Goal: Task Accomplishment & Management: Use online tool/utility

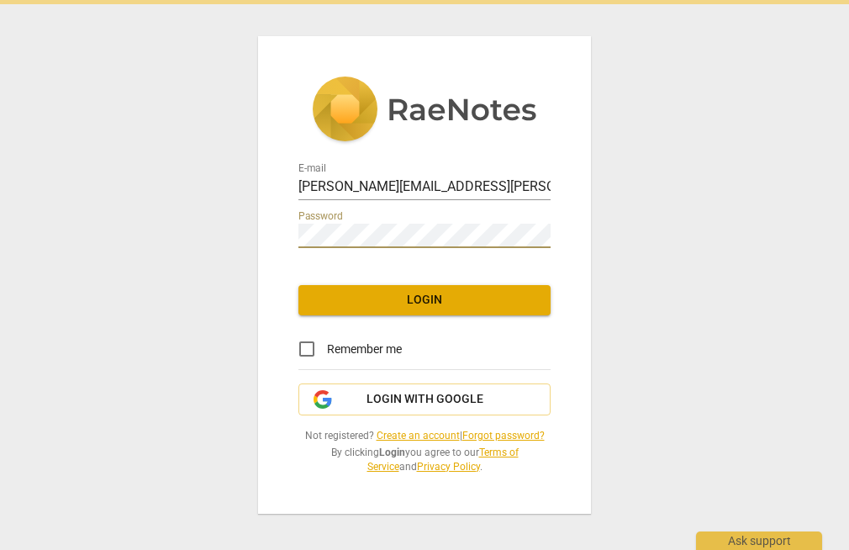
click at [414, 298] on span "Login" at bounding box center [424, 300] width 225 height 17
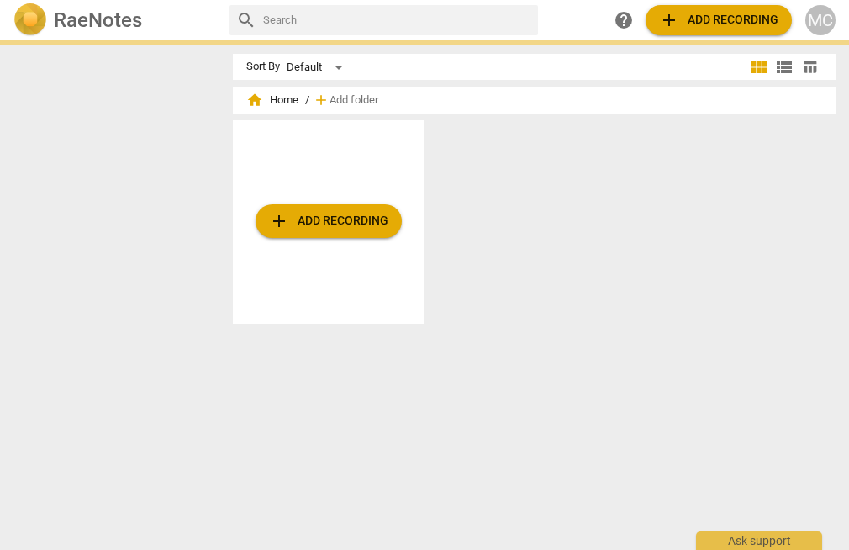
click at [339, 220] on span "add Add recording" at bounding box center [328, 221] width 119 height 20
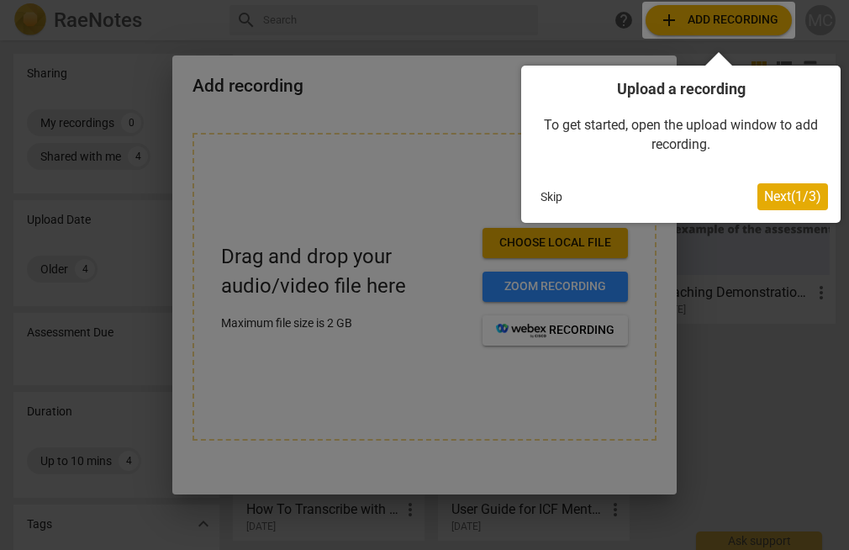
click at [799, 195] on span "Next ( 1 / 3 )" at bounding box center [792, 196] width 57 height 16
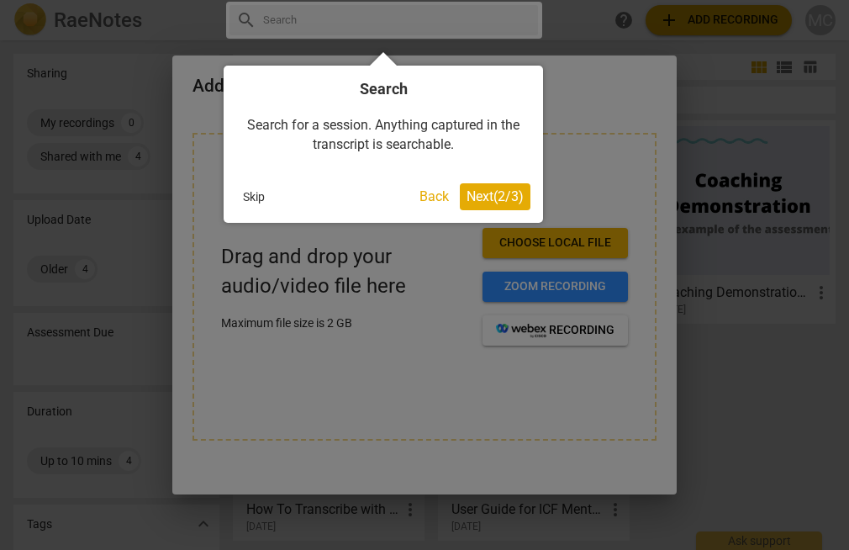
click at [503, 194] on span "Next ( 2 / 3 )" at bounding box center [495, 196] width 57 height 16
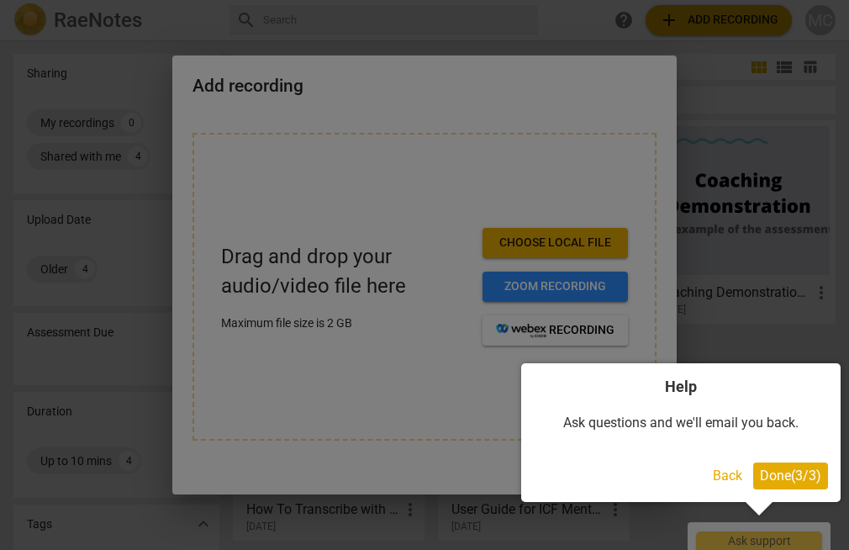
click at [800, 473] on span "Done ( 3 / 3 )" at bounding box center [790, 476] width 61 height 16
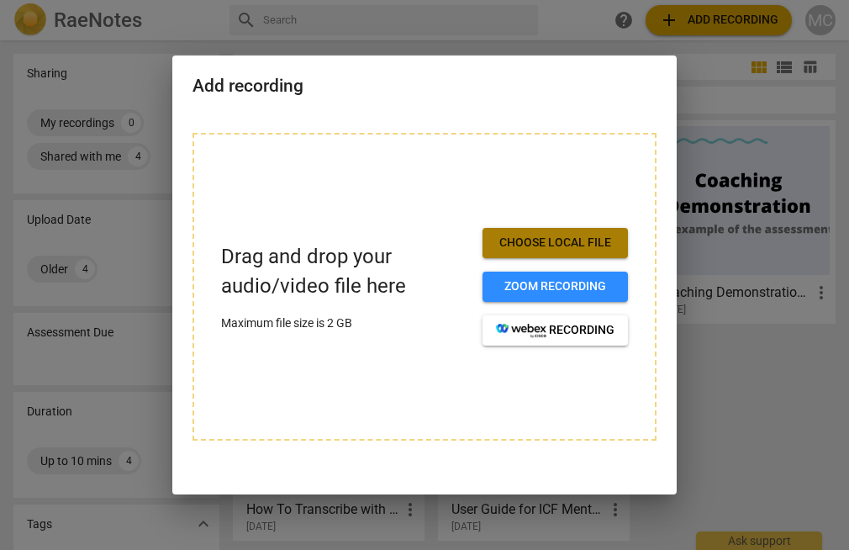
click at [569, 242] on span "Choose local file" at bounding box center [555, 243] width 119 height 17
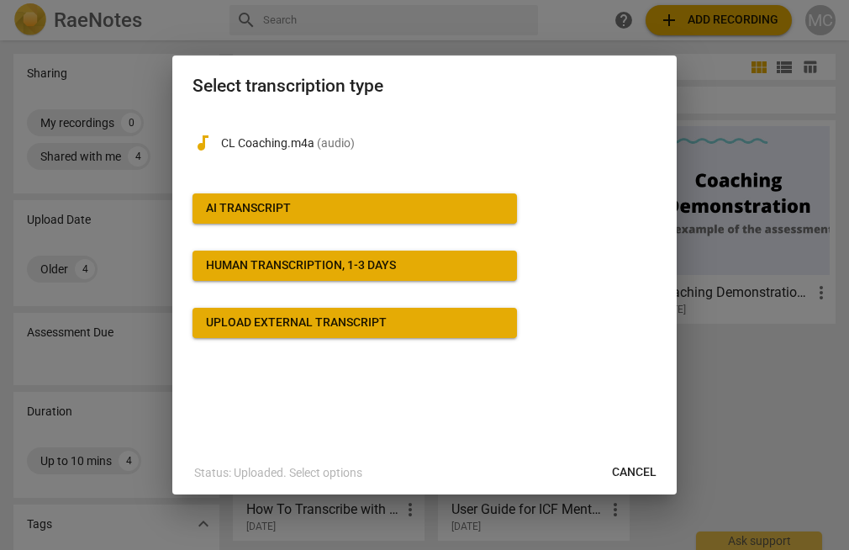
click at [451, 214] on span "AI Transcript" at bounding box center [355, 208] width 298 height 17
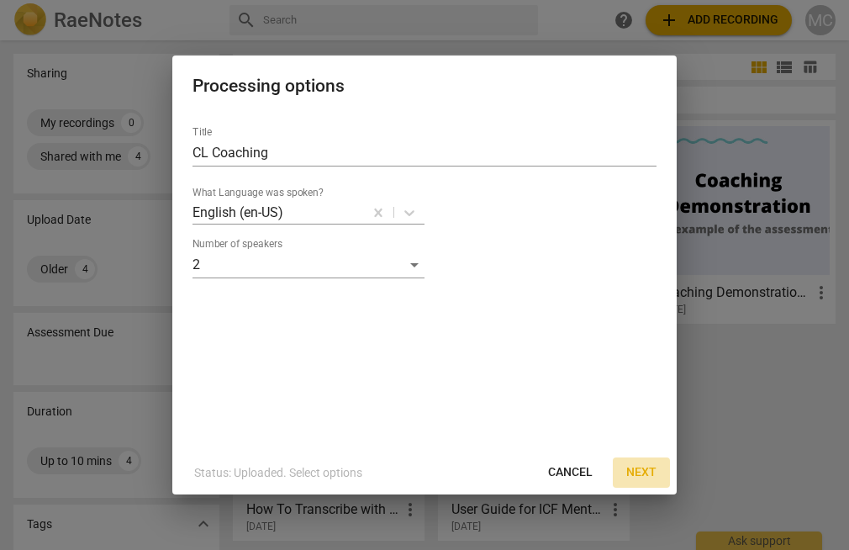
click at [642, 480] on span "Next" at bounding box center [642, 472] width 30 height 17
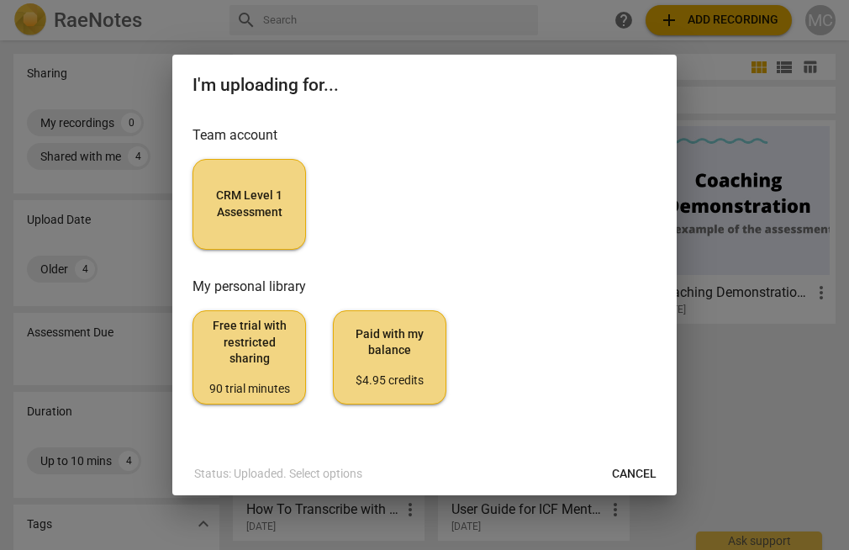
click at [234, 207] on span "CRM Level 1 Assessment" at bounding box center [249, 204] width 85 height 33
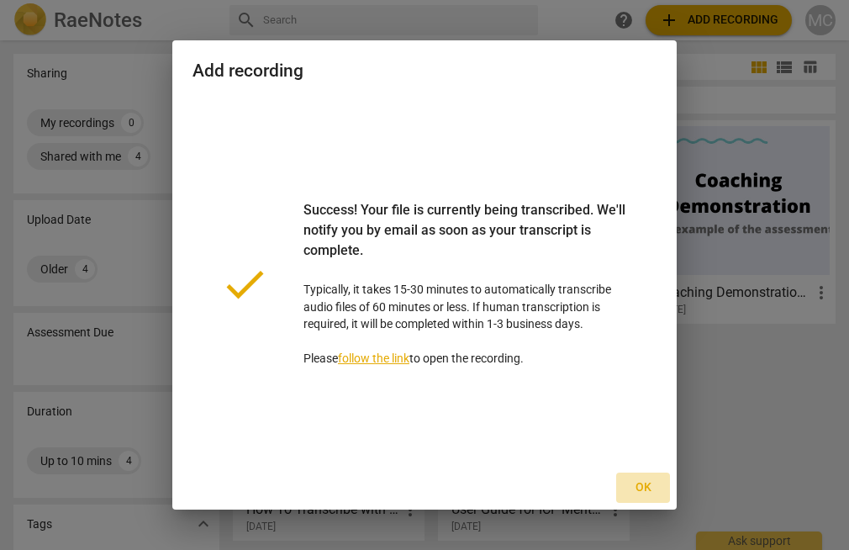
click at [644, 484] on span "Ok" at bounding box center [643, 487] width 27 height 17
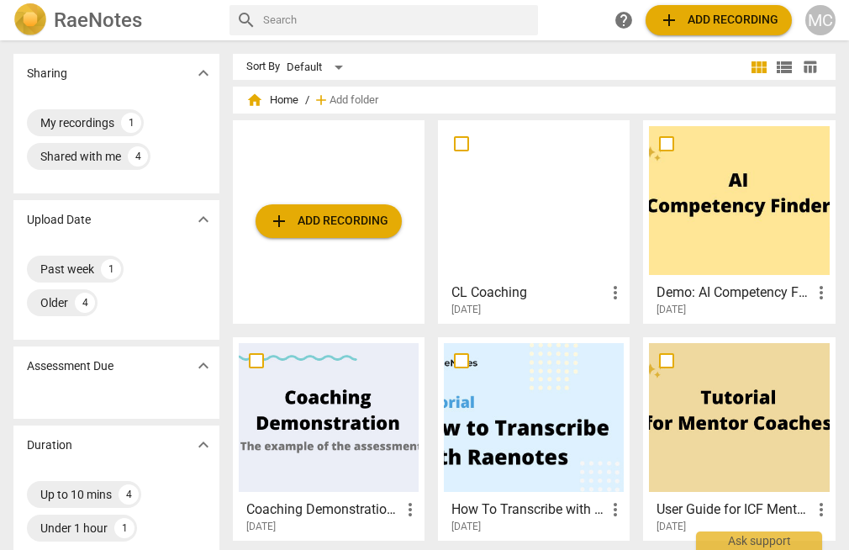
click at [542, 260] on div at bounding box center [534, 200] width 180 height 149
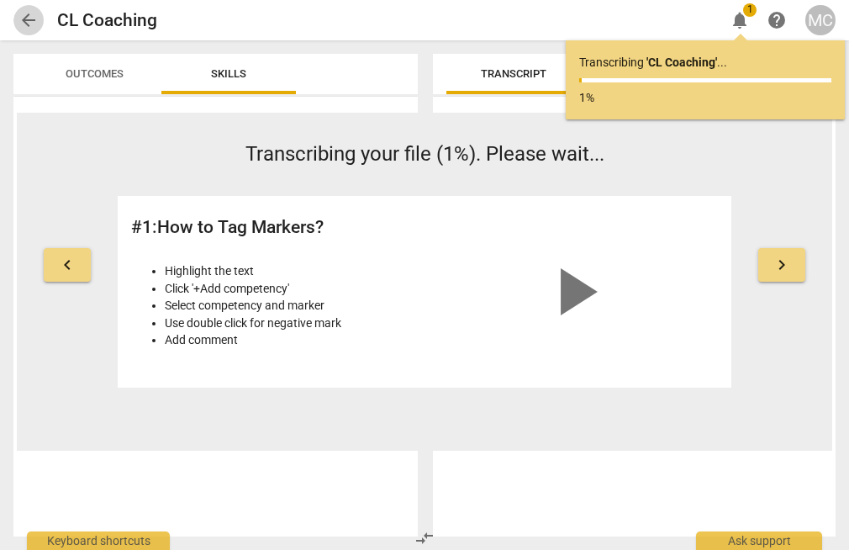
click at [29, 27] on span "arrow_back" at bounding box center [29, 20] width 20 height 20
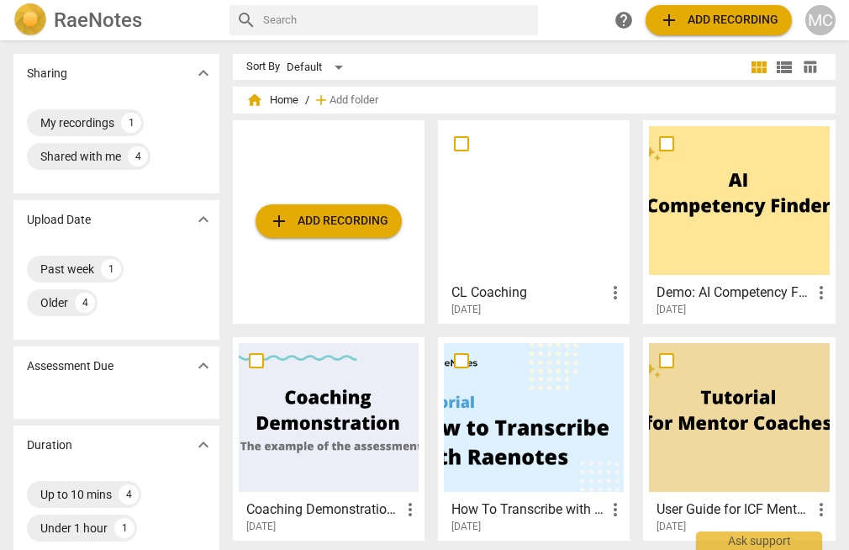
click at [500, 225] on div at bounding box center [534, 200] width 180 height 149
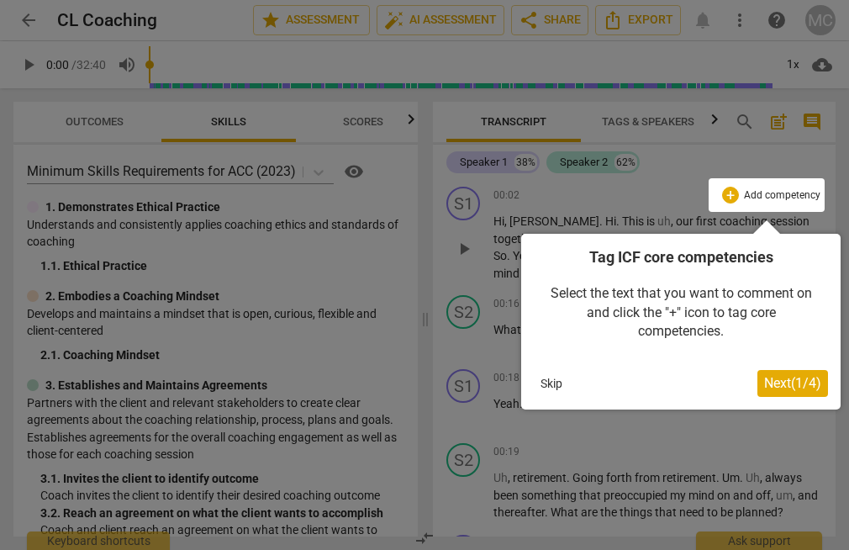
click at [781, 196] on div at bounding box center [767, 195] width 116 height 34
click at [790, 379] on span "Next ( 1 / 4 )" at bounding box center [792, 383] width 57 height 16
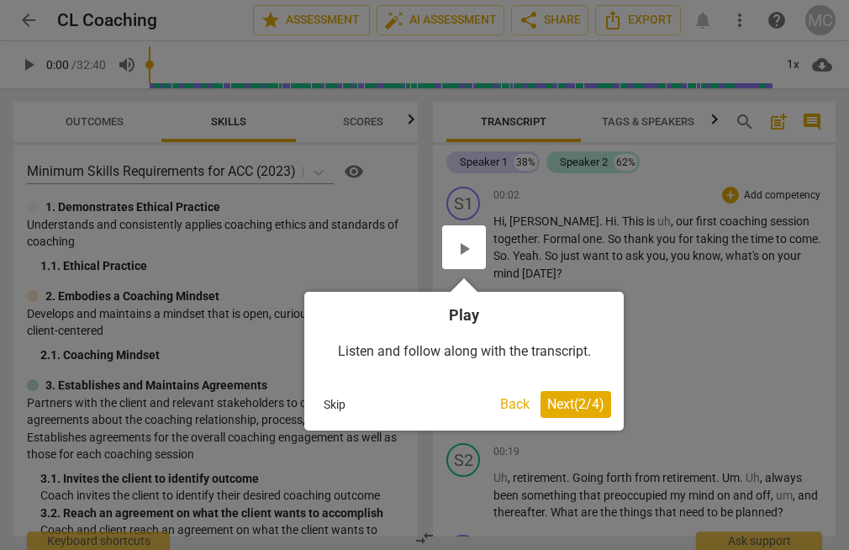
click at [570, 402] on span "Next ( 2 / 4 )" at bounding box center [575, 404] width 57 height 16
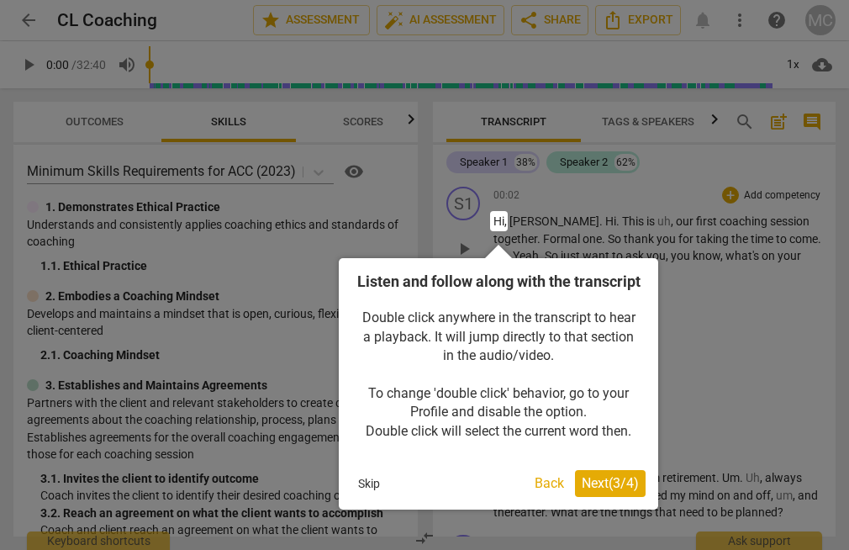
click at [608, 491] on span "Next ( 3 / 4 )" at bounding box center [610, 483] width 57 height 16
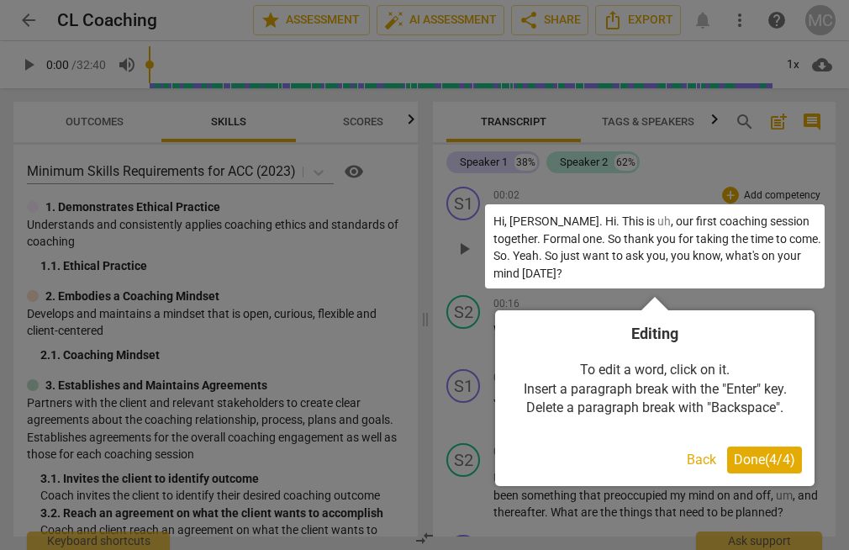
click at [775, 462] on span "Done ( 4 / 4 )" at bounding box center [764, 460] width 61 height 16
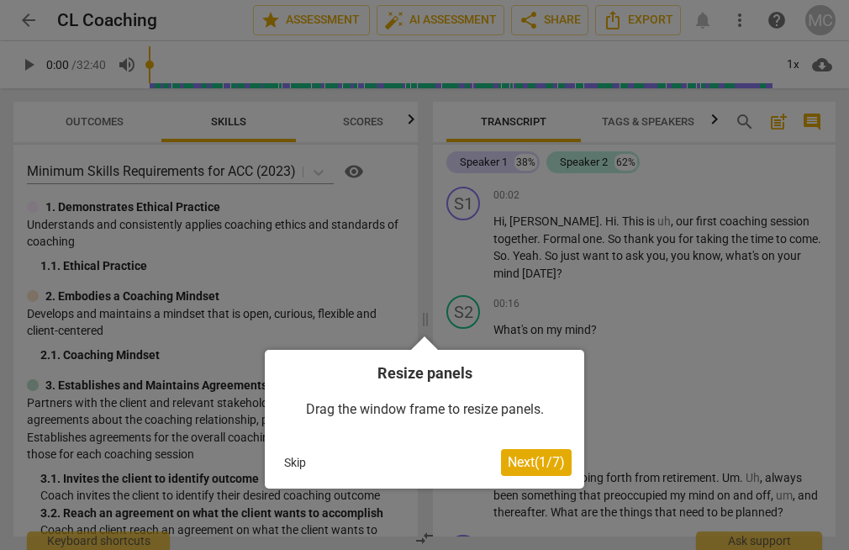
click at [526, 454] on span "Next ( 1 / 7 )" at bounding box center [536, 462] width 57 height 16
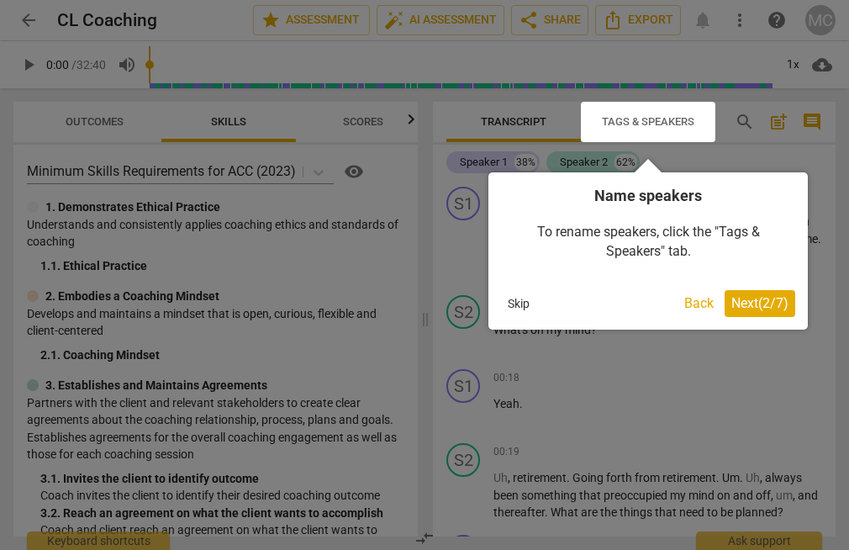
click at [767, 307] on span "Next ( 2 / 7 )" at bounding box center [760, 303] width 57 height 16
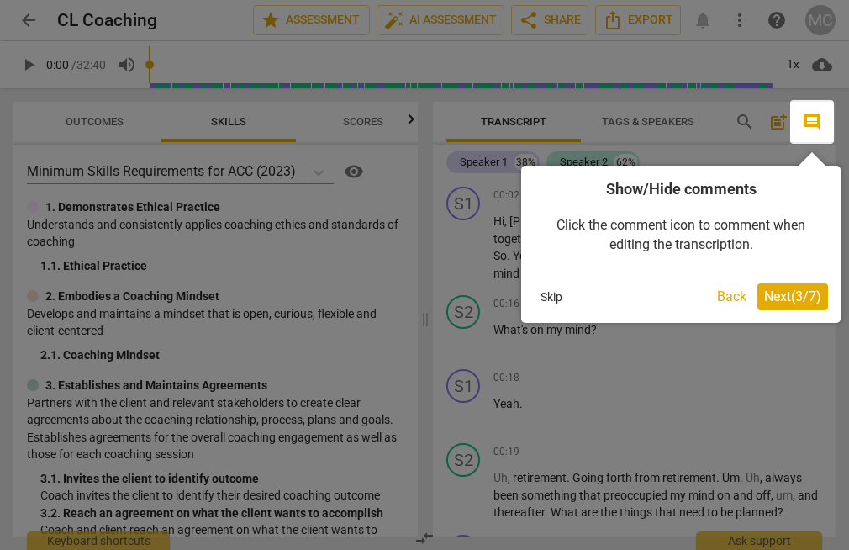
click at [802, 304] on button "Next ( 3 / 7 )" at bounding box center [793, 296] width 71 height 27
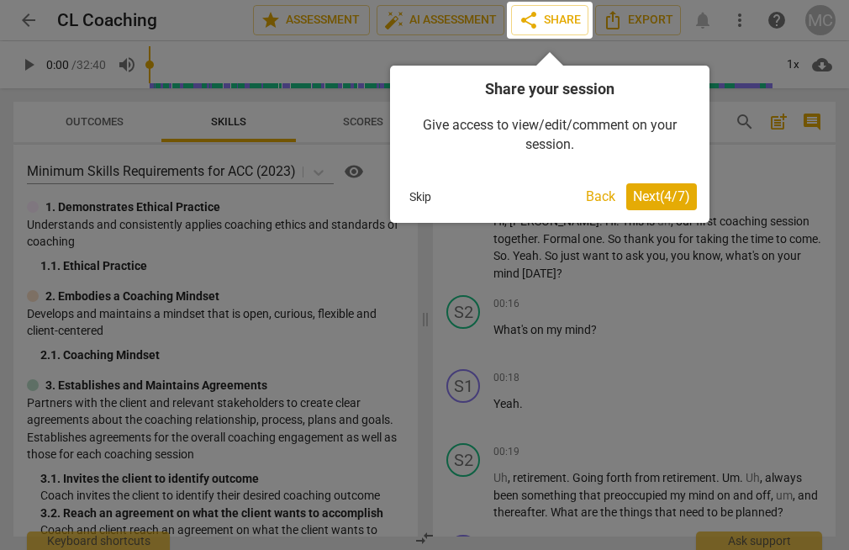
click at [683, 198] on span "Next ( 4 / 7 )" at bounding box center [661, 196] width 57 height 16
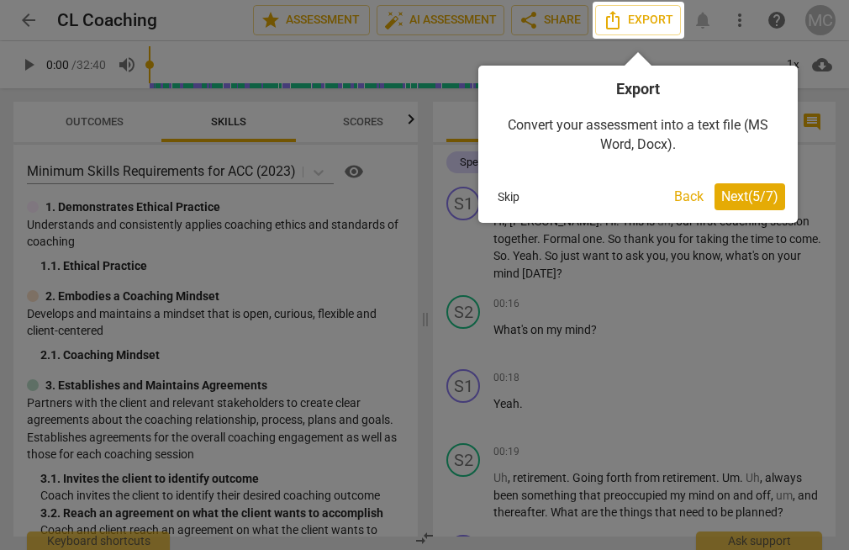
click at [769, 198] on span "Next ( 5 / 7 )" at bounding box center [750, 196] width 57 height 16
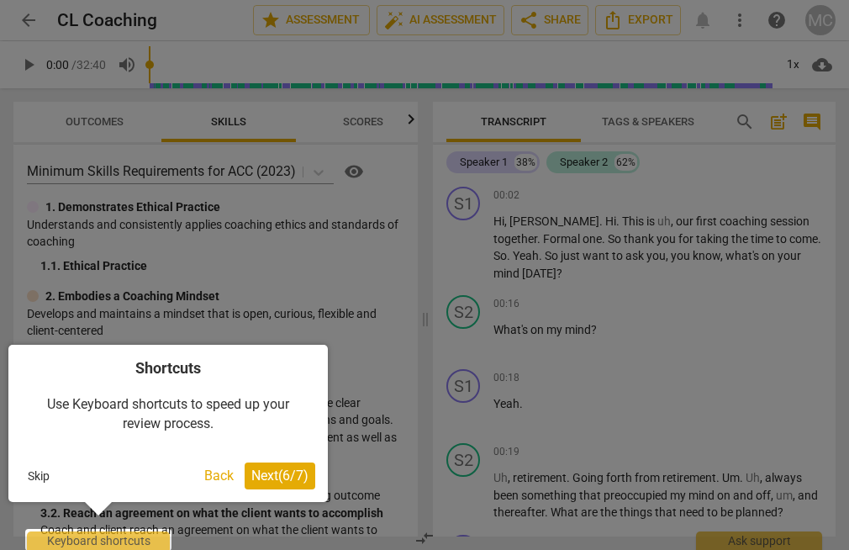
click at [289, 470] on span "Next ( 6 / 7 )" at bounding box center [279, 476] width 57 height 16
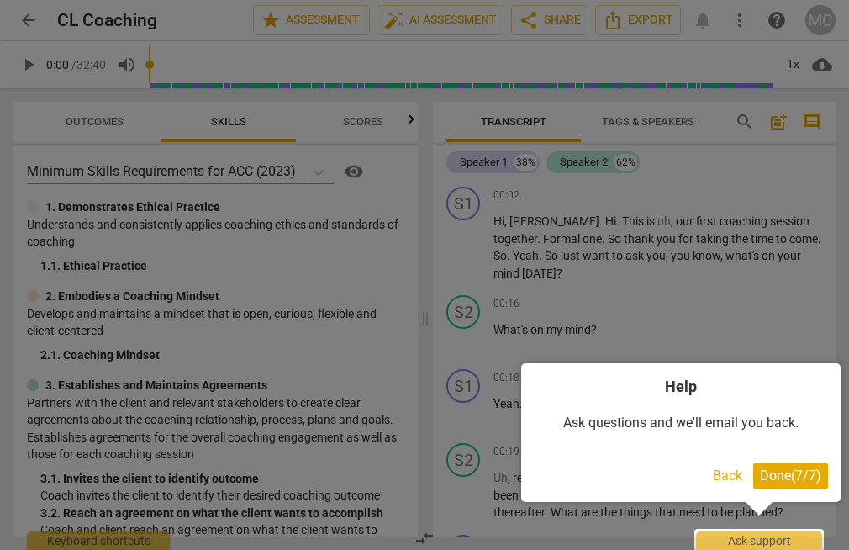
click at [809, 471] on span "Done ( 7 / 7 )" at bounding box center [790, 476] width 61 height 16
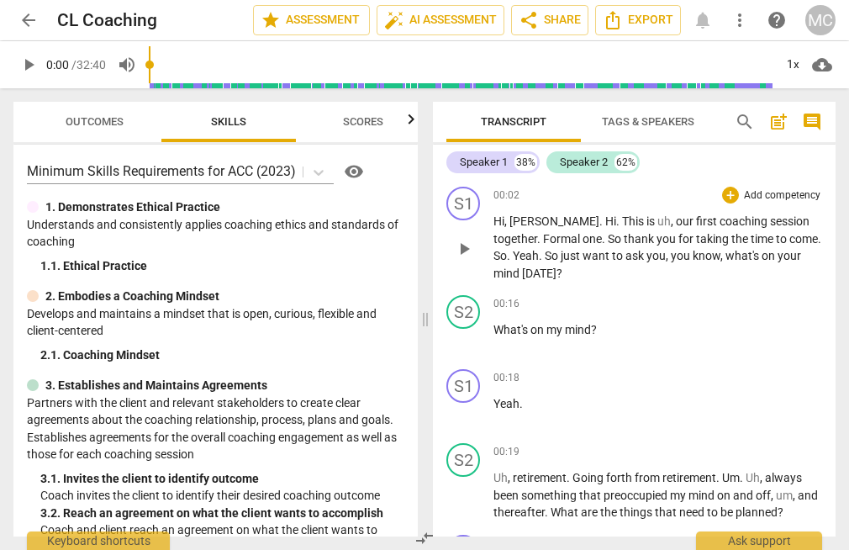
click at [671, 226] on span "," at bounding box center [673, 220] width 5 height 13
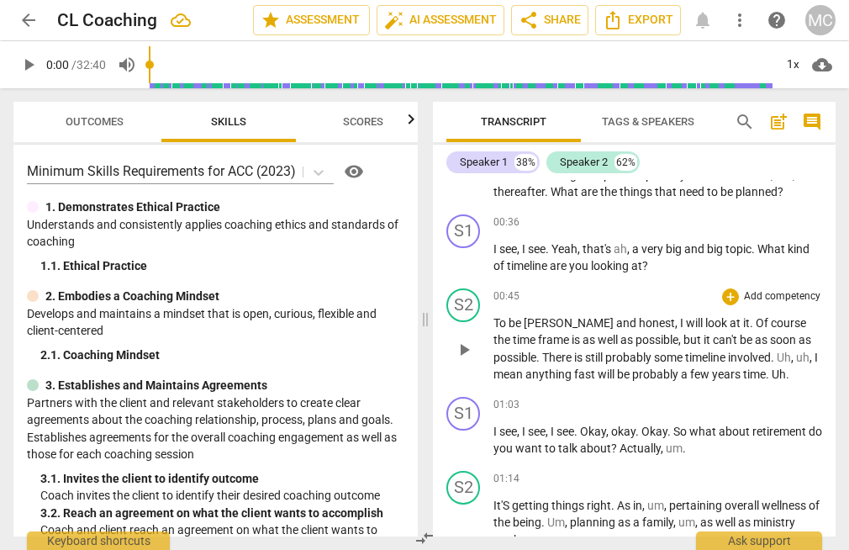
scroll to position [330, 0]
